Goal: Information Seeking & Learning: Find specific fact

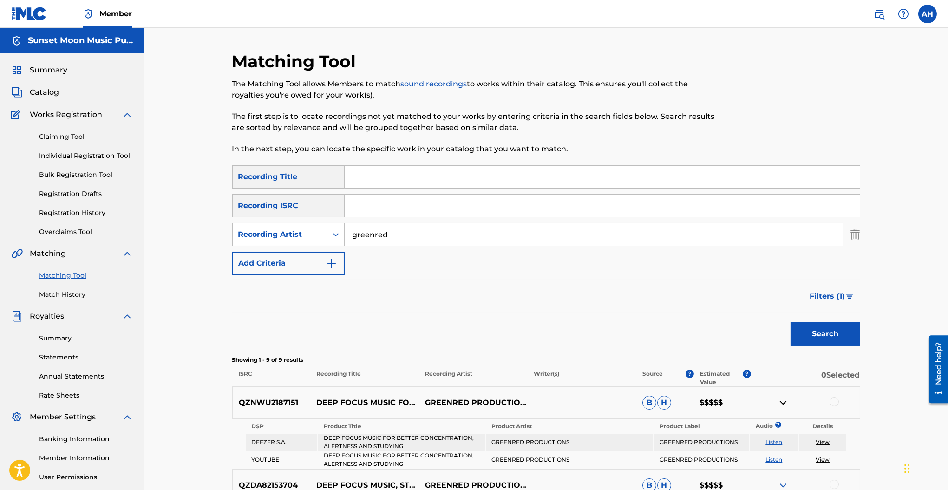
click at [368, 231] on input "greenred" at bounding box center [594, 234] width 498 height 22
type input "study sonic focus"
click at [790, 322] on button "Search" at bounding box center [825, 333] width 70 height 23
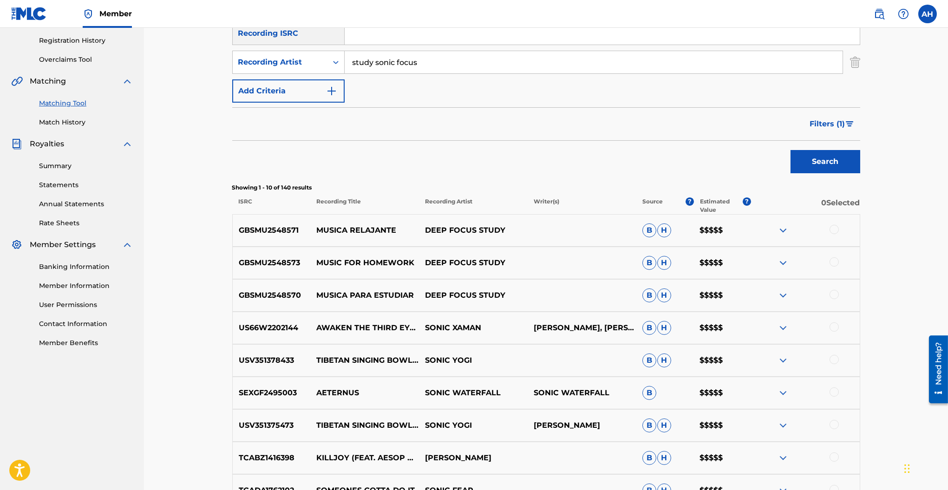
scroll to position [186, 0]
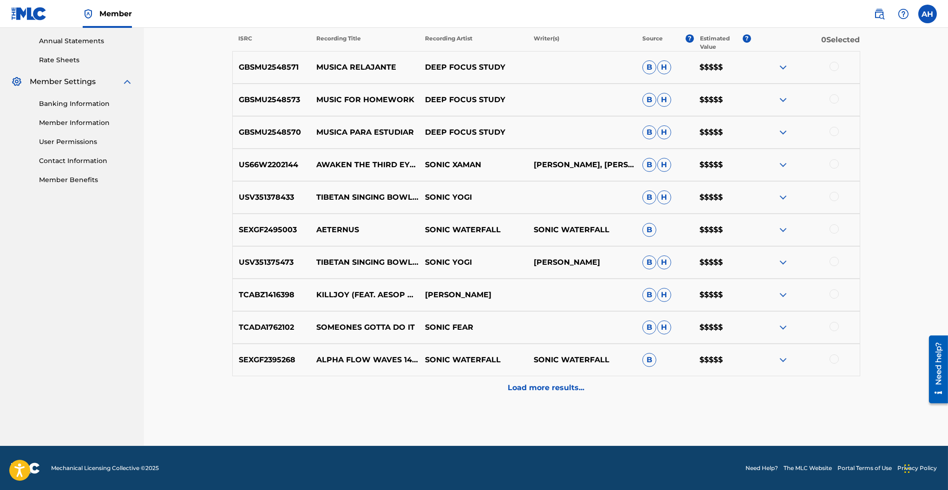
click at [513, 394] on div "Load more results..." at bounding box center [546, 387] width 628 height 23
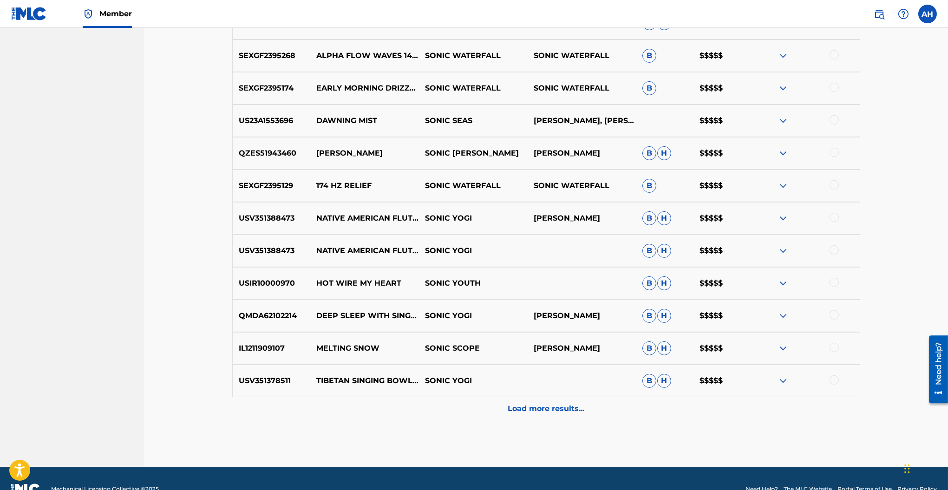
scroll to position [660, 0]
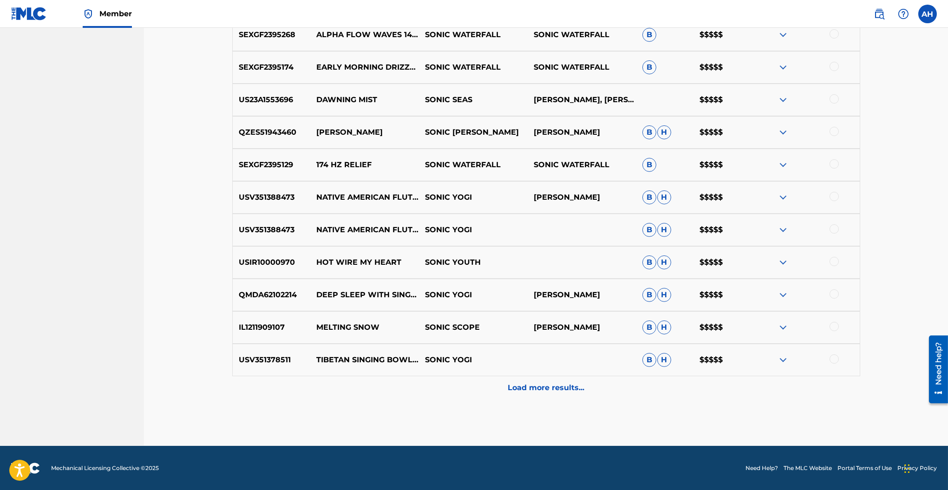
click at [435, 197] on p "SONIC YOGI" at bounding box center [473, 197] width 109 height 11
copy p "SONIC YOGI"
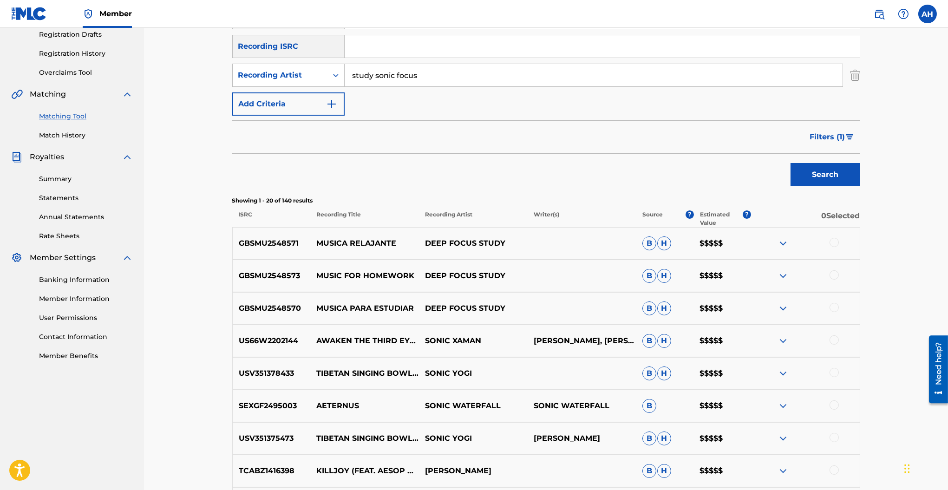
scroll to position [103, 0]
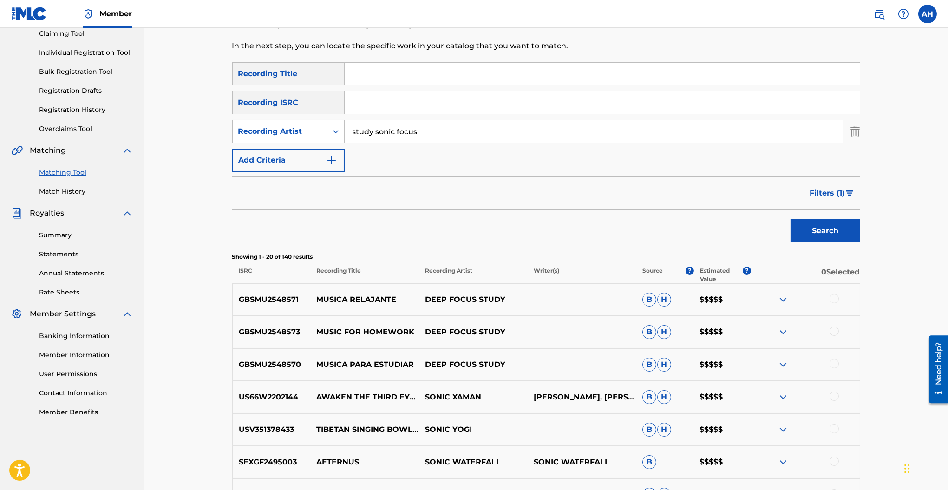
click at [851, 196] on button "Filters ( 1 )" at bounding box center [832, 193] width 56 height 23
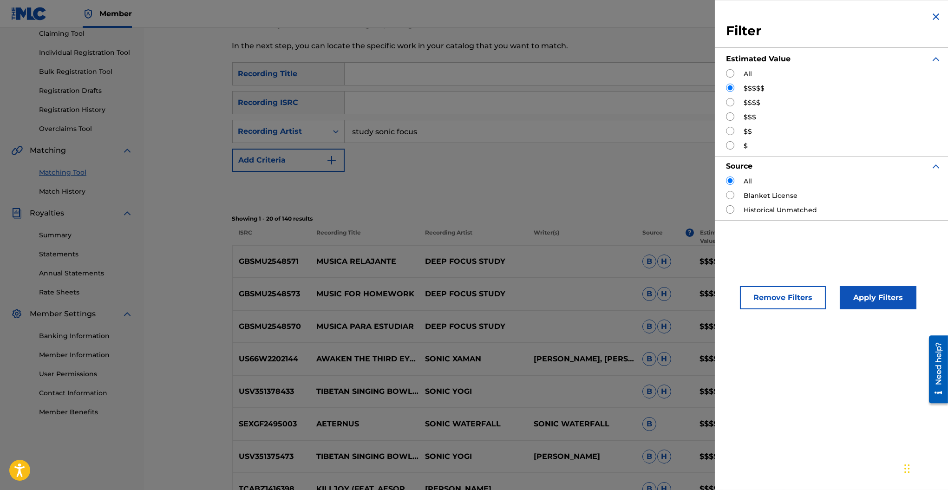
click at [733, 72] on input "Search Form" at bounding box center [730, 73] width 8 height 8
radio input "true"
click at [862, 300] on button "Apply Filters" at bounding box center [878, 297] width 77 height 23
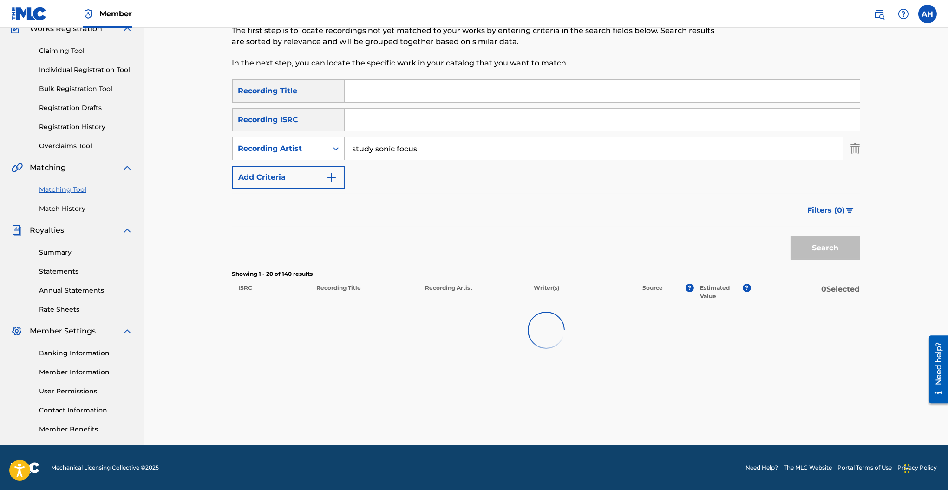
scroll to position [86, 0]
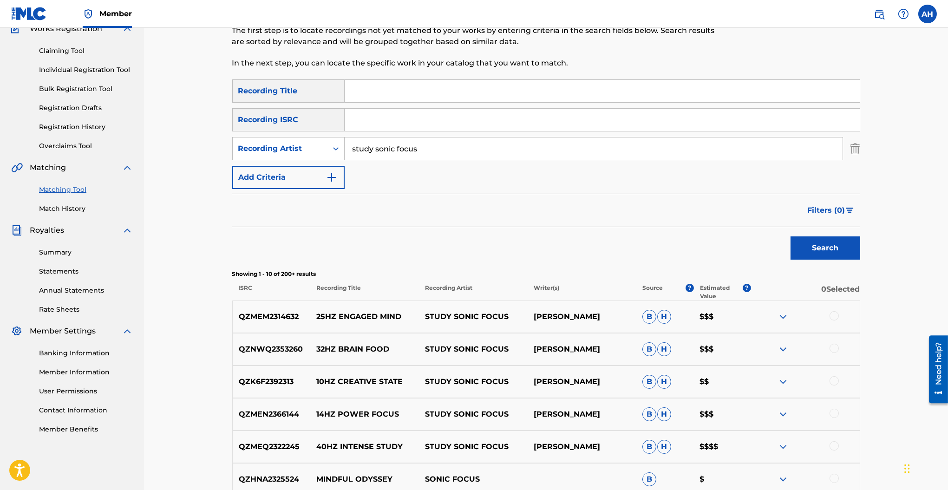
click at [538, 319] on p "[PERSON_NAME]" at bounding box center [582, 316] width 109 height 11
copy p "[PERSON_NAME]"
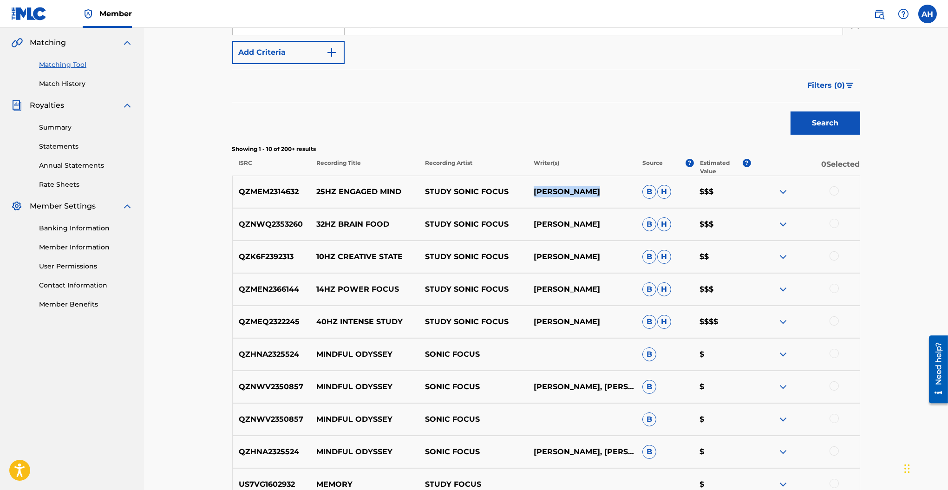
scroll to position [272, 0]
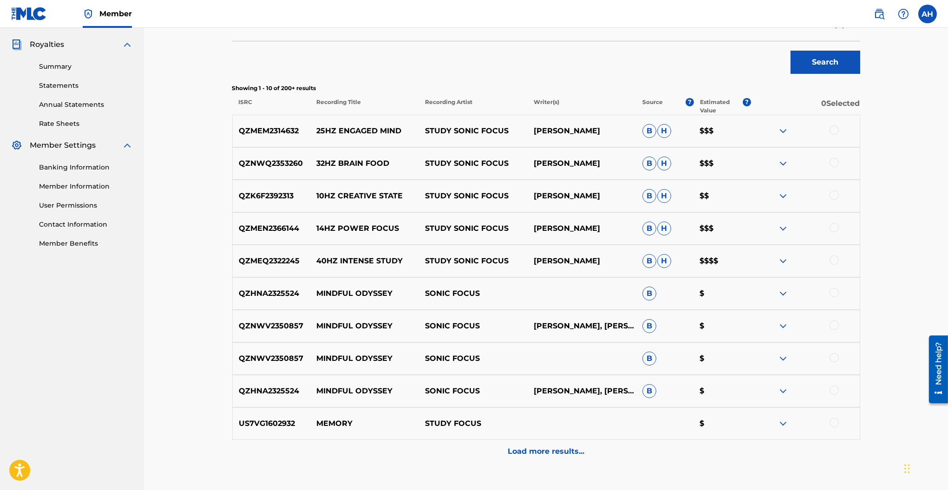
click at [548, 454] on p "Load more results..." at bounding box center [546, 451] width 77 height 11
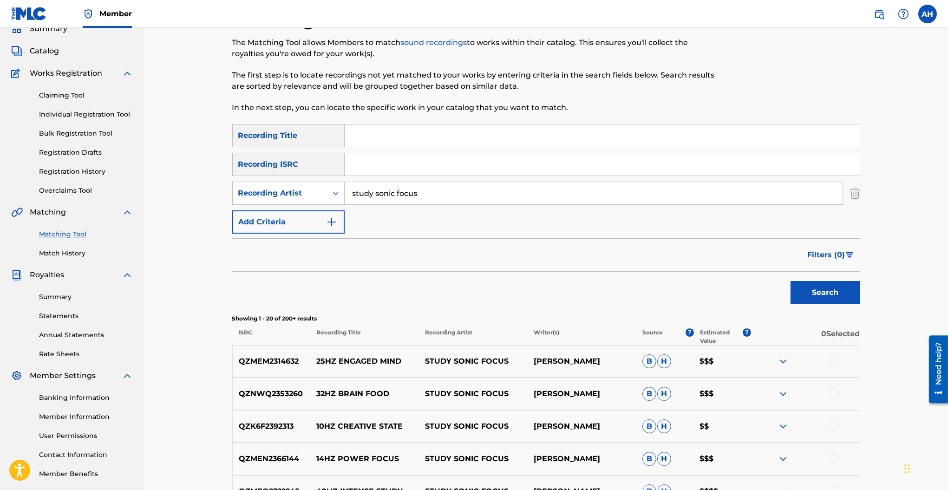
scroll to position [0, 0]
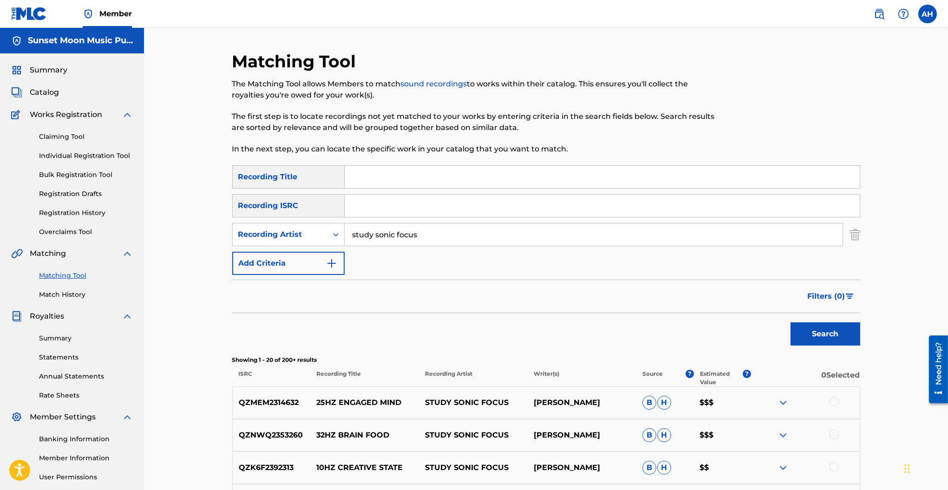
click at [384, 236] on input "study sonic focus" at bounding box center [594, 234] width 498 height 22
click at [790, 322] on button "Search" at bounding box center [825, 333] width 70 height 23
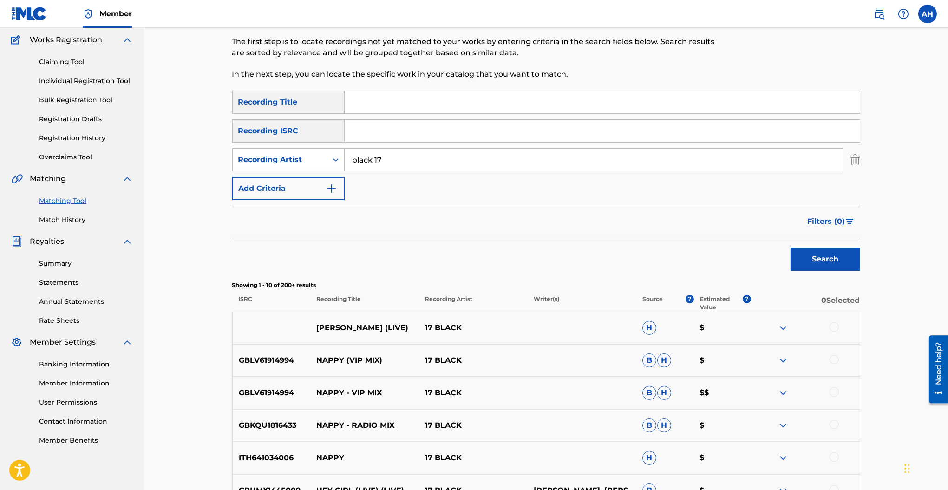
scroll to position [186, 0]
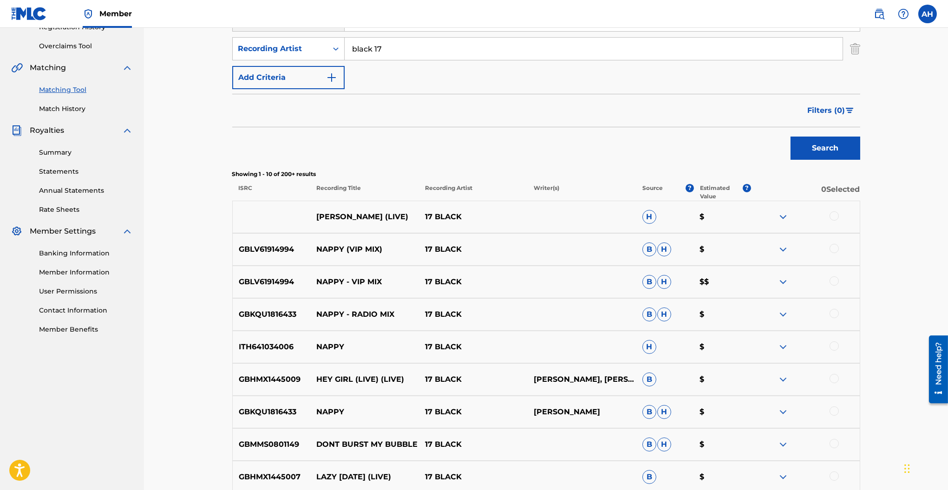
click at [402, 54] on input "black 17" at bounding box center [594, 49] width 498 height 22
paste input "3D Tunnel"
type input "3D Tunnel"
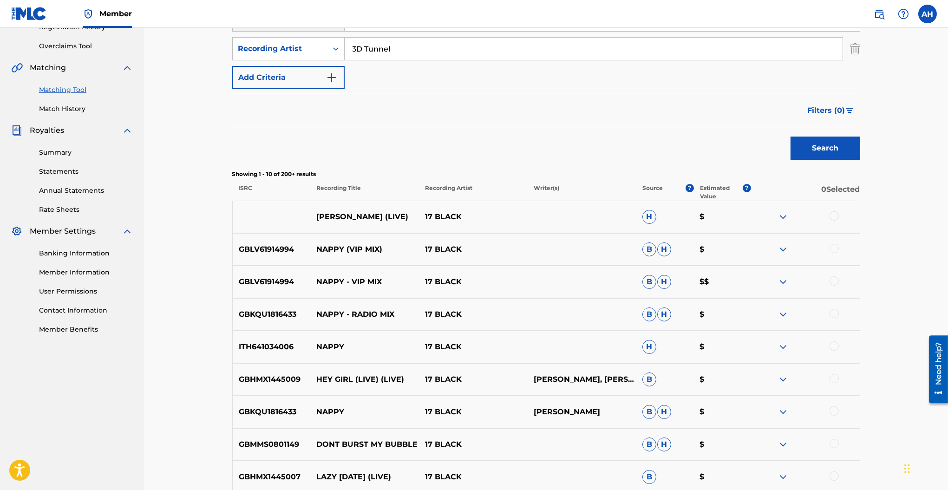
click at [790, 137] on button "Search" at bounding box center [825, 148] width 70 height 23
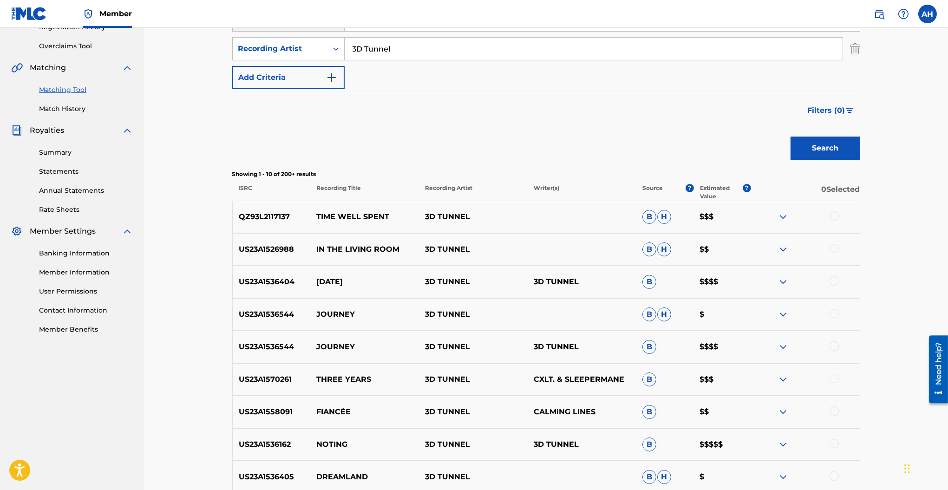
click at [298, 346] on p "US23A1536544" at bounding box center [272, 346] width 78 height 11
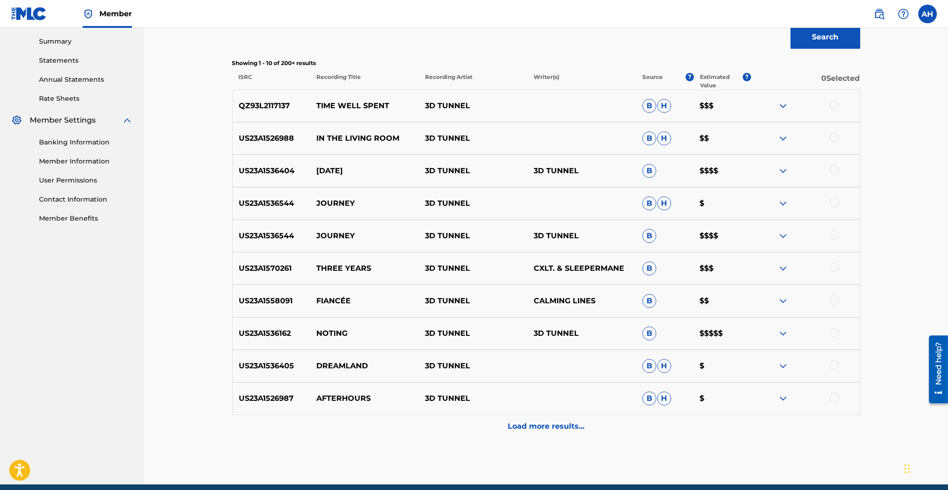
scroll to position [124, 0]
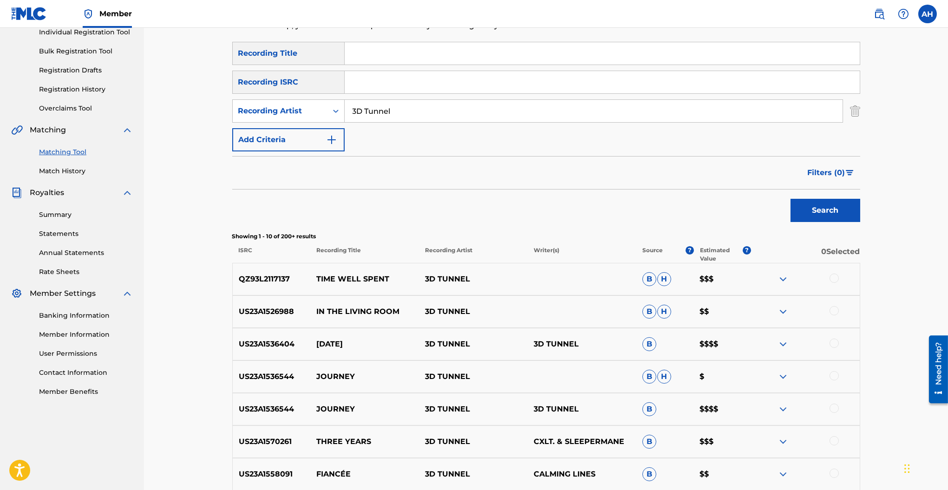
click at [829, 166] on button "Filters ( 0 )" at bounding box center [831, 172] width 58 height 23
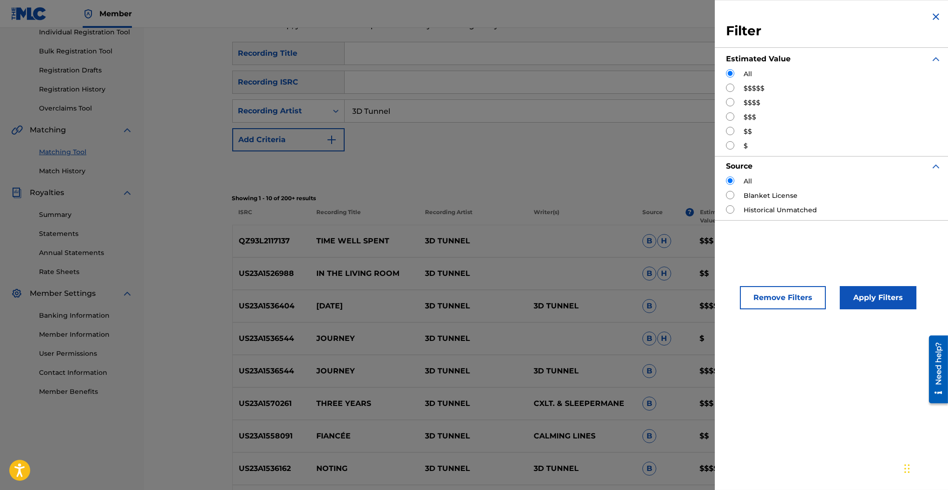
click at [744, 89] on label "$$$$$" at bounding box center [754, 89] width 21 height 10
click at [732, 85] on input "Search Form" at bounding box center [730, 88] width 8 height 8
radio input "true"
click at [861, 290] on button "Apply Filters" at bounding box center [878, 297] width 77 height 23
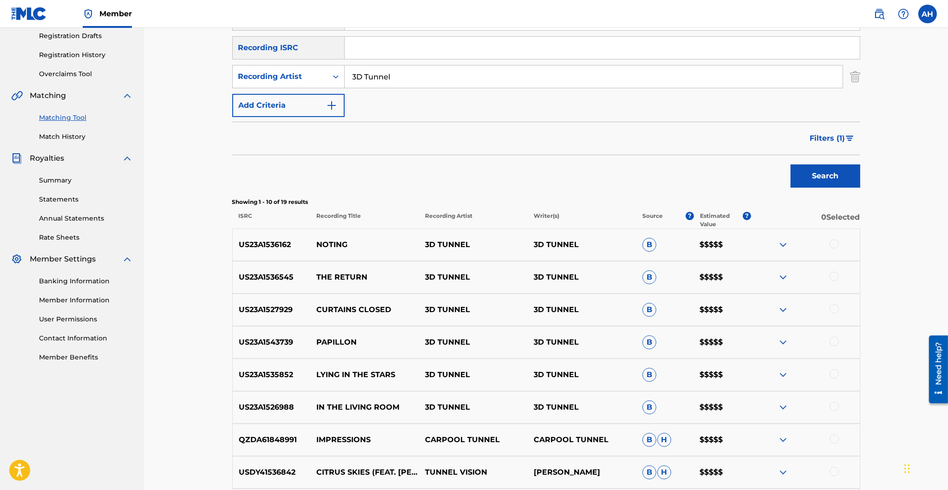
scroll to position [0, 0]
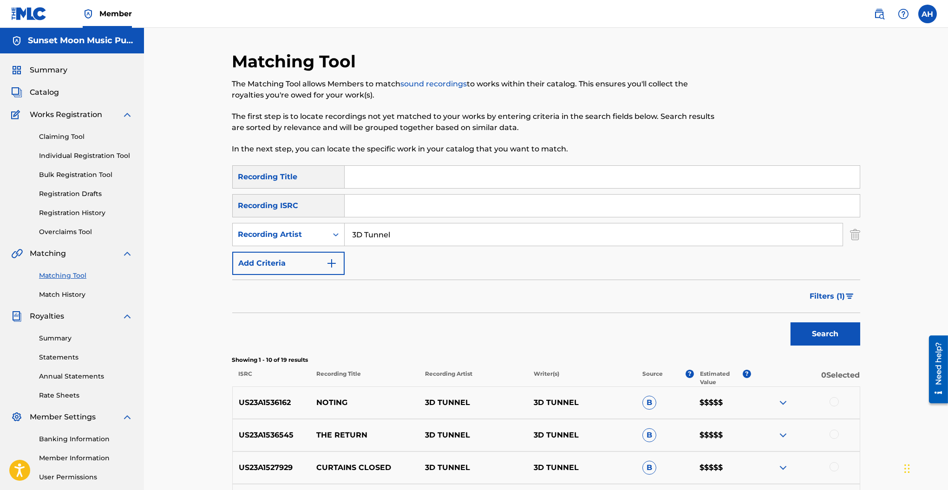
click at [421, 178] on input "Search Form" at bounding box center [602, 177] width 515 height 22
click at [384, 233] on input "3D Tunnel" at bounding box center [594, 234] width 498 height 22
paste input "Head Cinema"
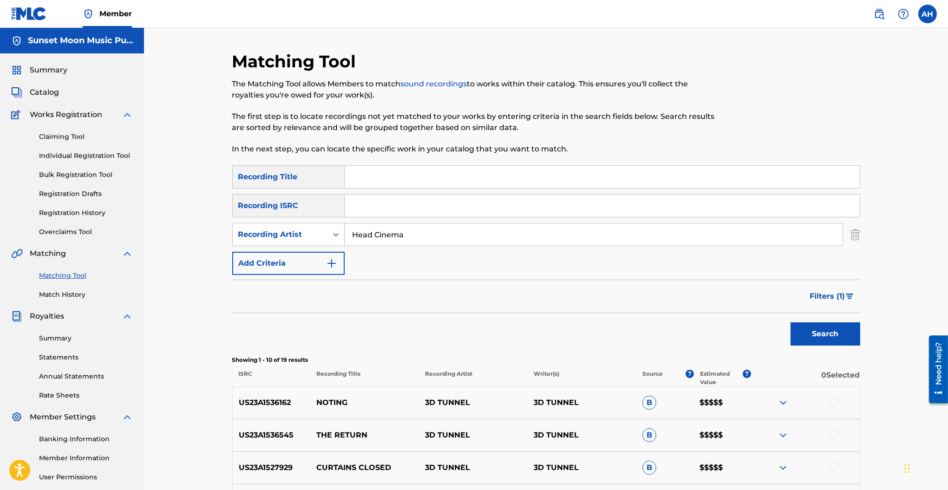
type input "Head Cinema"
click at [790, 322] on button "Search" at bounding box center [825, 333] width 70 height 23
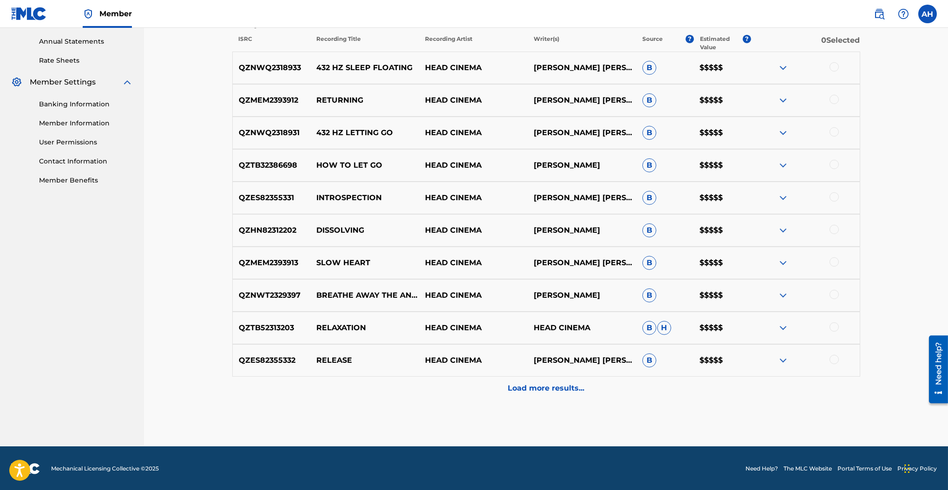
scroll to position [335, 0]
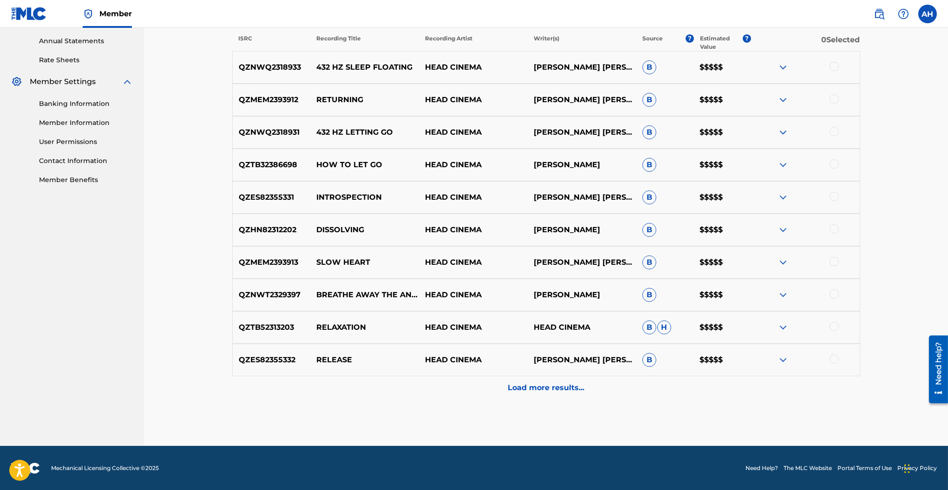
click at [513, 389] on p "Load more results..." at bounding box center [546, 387] width 77 height 11
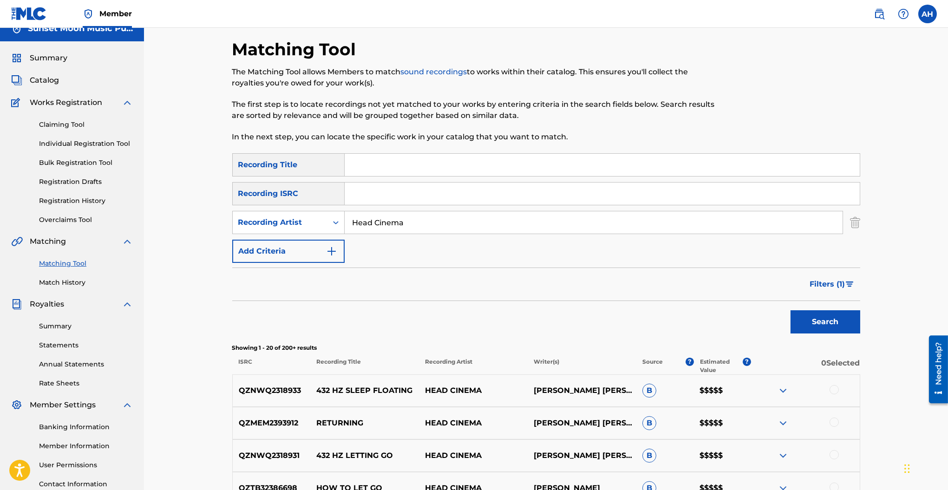
scroll to position [0, 0]
